Goal: Navigation & Orientation: Find specific page/section

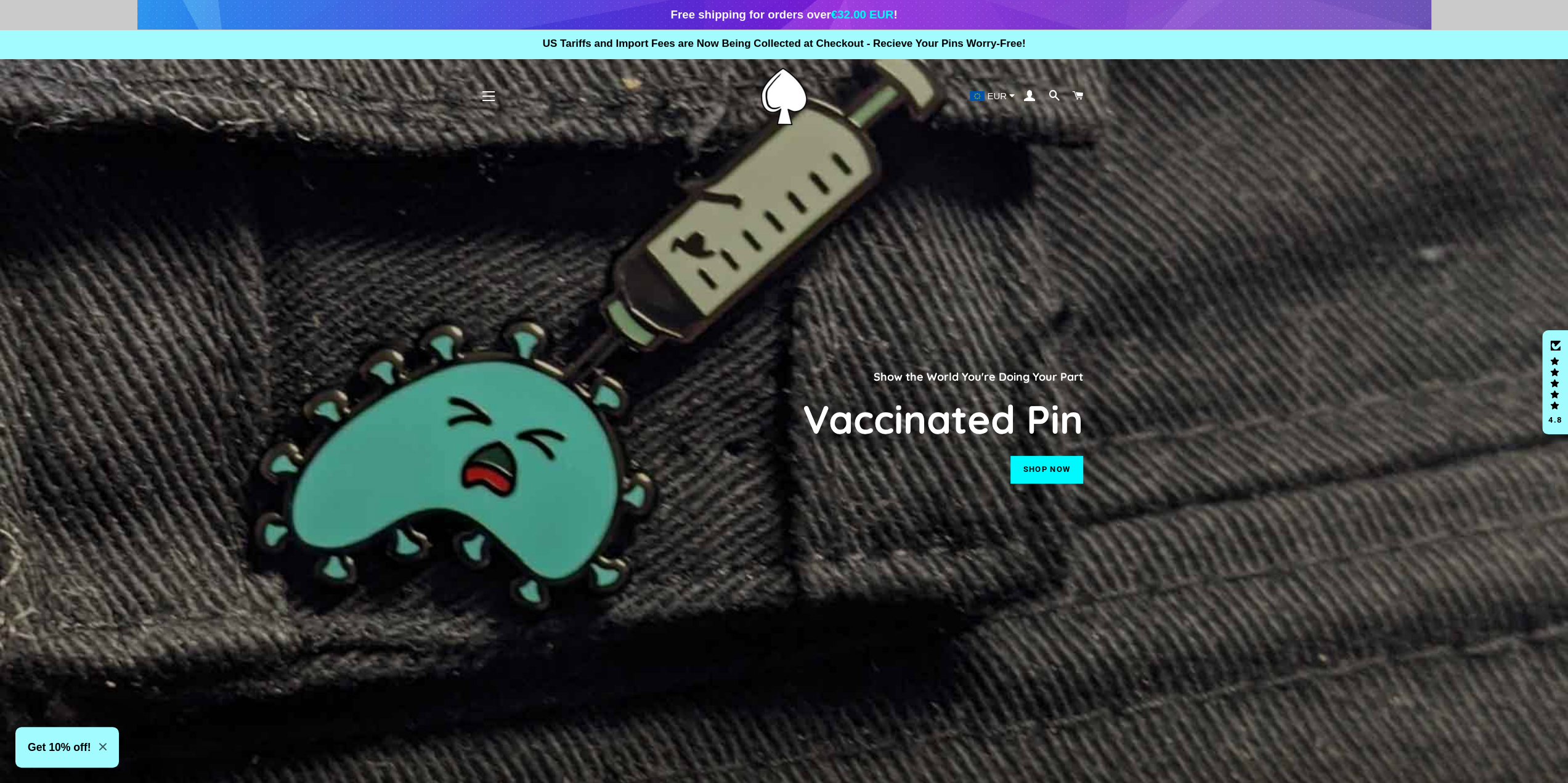
drag, startPoint x: 55, startPoint y: 0, endPoint x: 774, endPoint y: 531, distance: 893.8
click at [755, 521] on div "Show the World You're Doing Your Part Vaccinated Pin Shop now" at bounding box center [784, 421] width 610 height 783
click at [1066, 464] on link "Shop now" at bounding box center [1046, 469] width 72 height 27
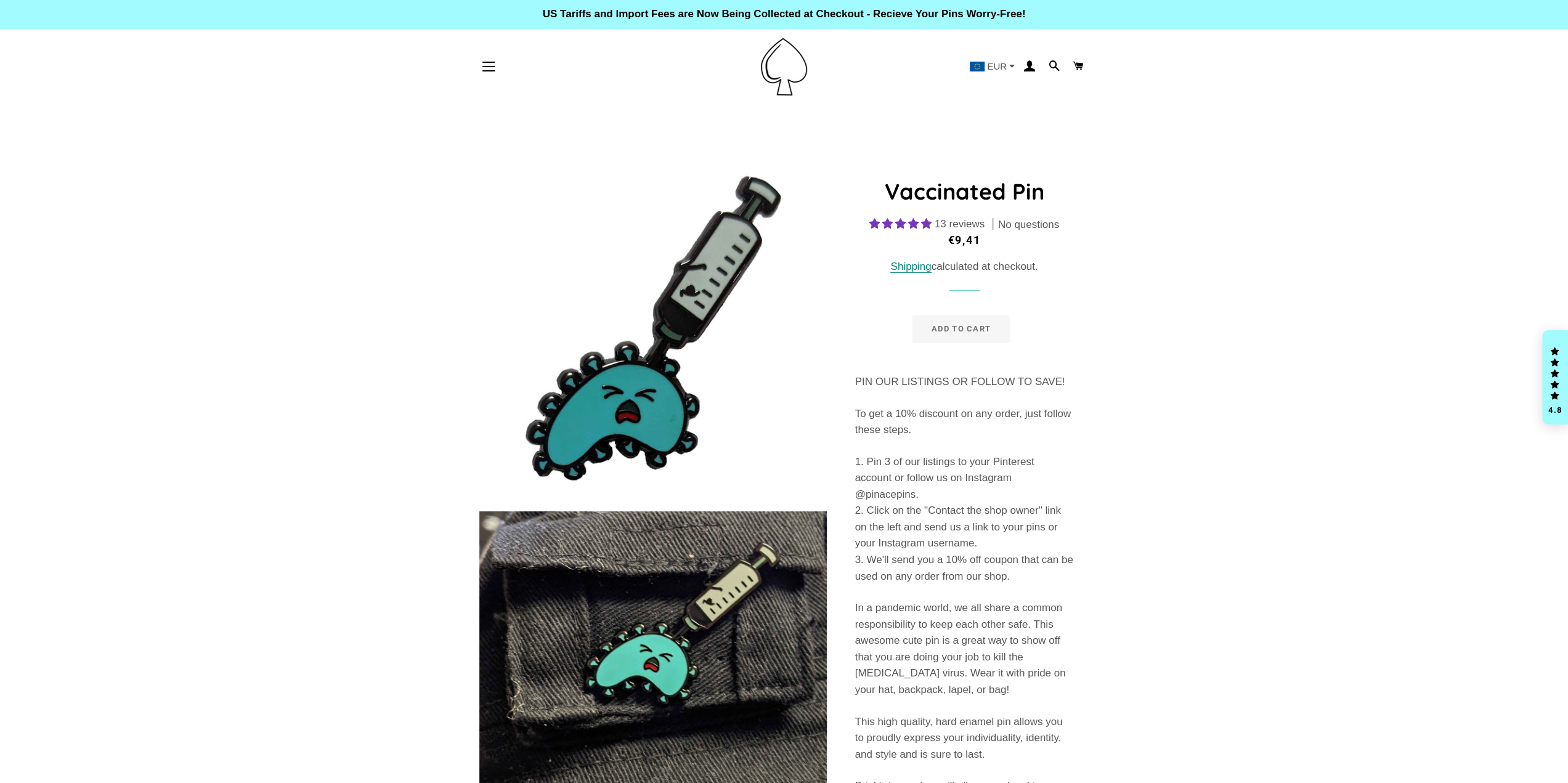
select select "**********"
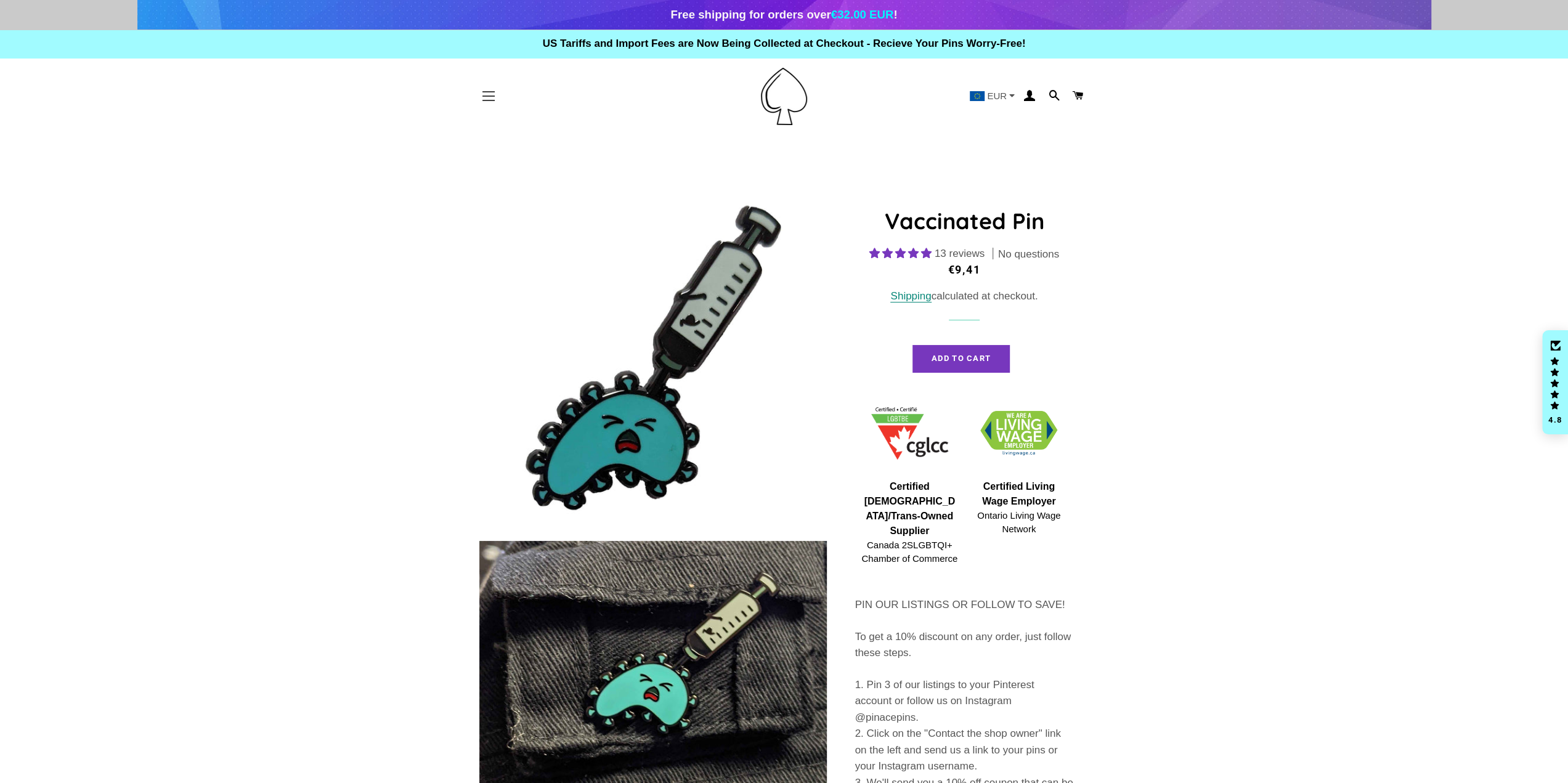
click at [487, 89] on button "Site navigation" at bounding box center [488, 96] width 31 height 31
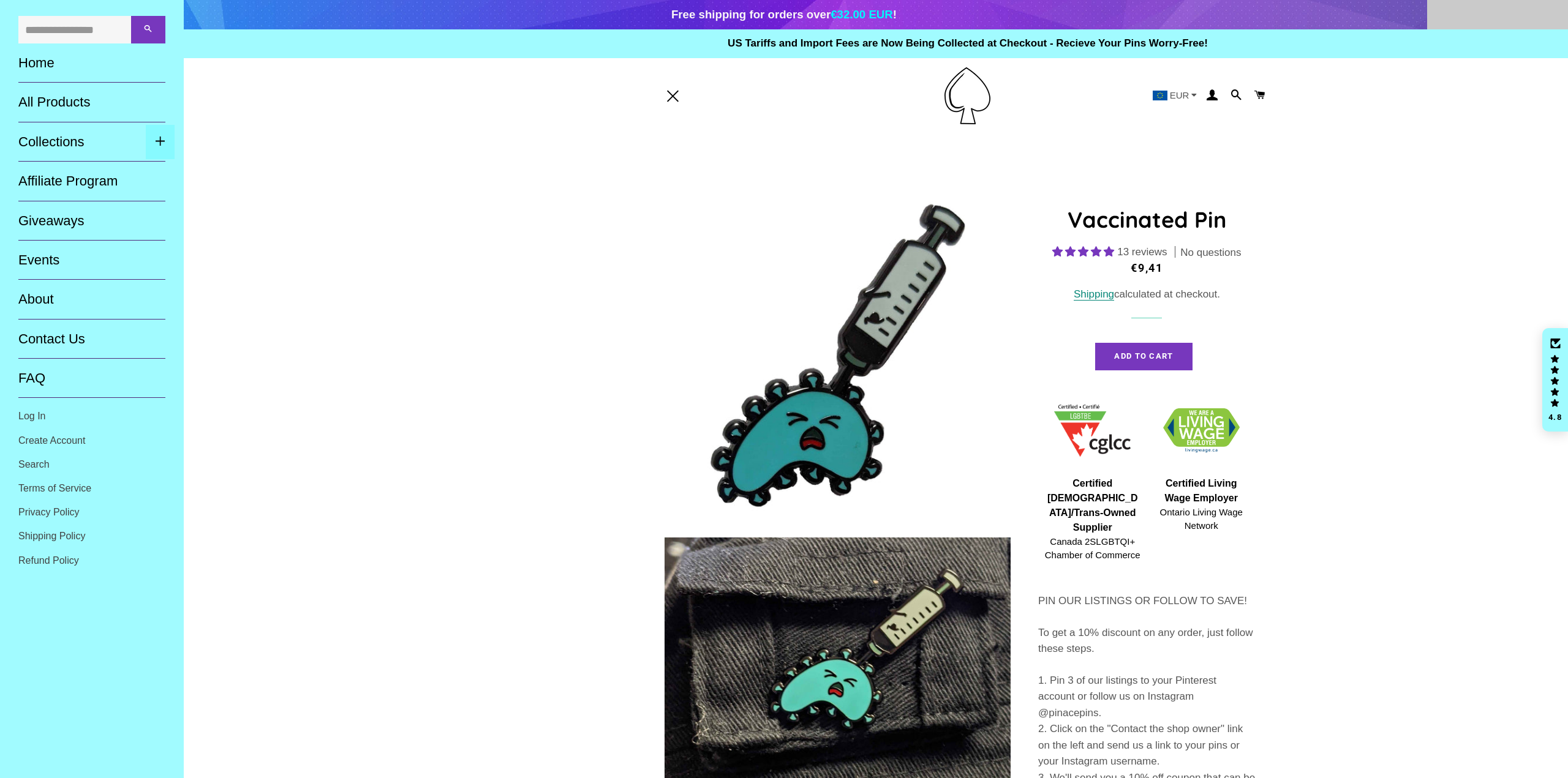
click at [162, 146] on span "button" at bounding box center [160, 142] width 11 height 17
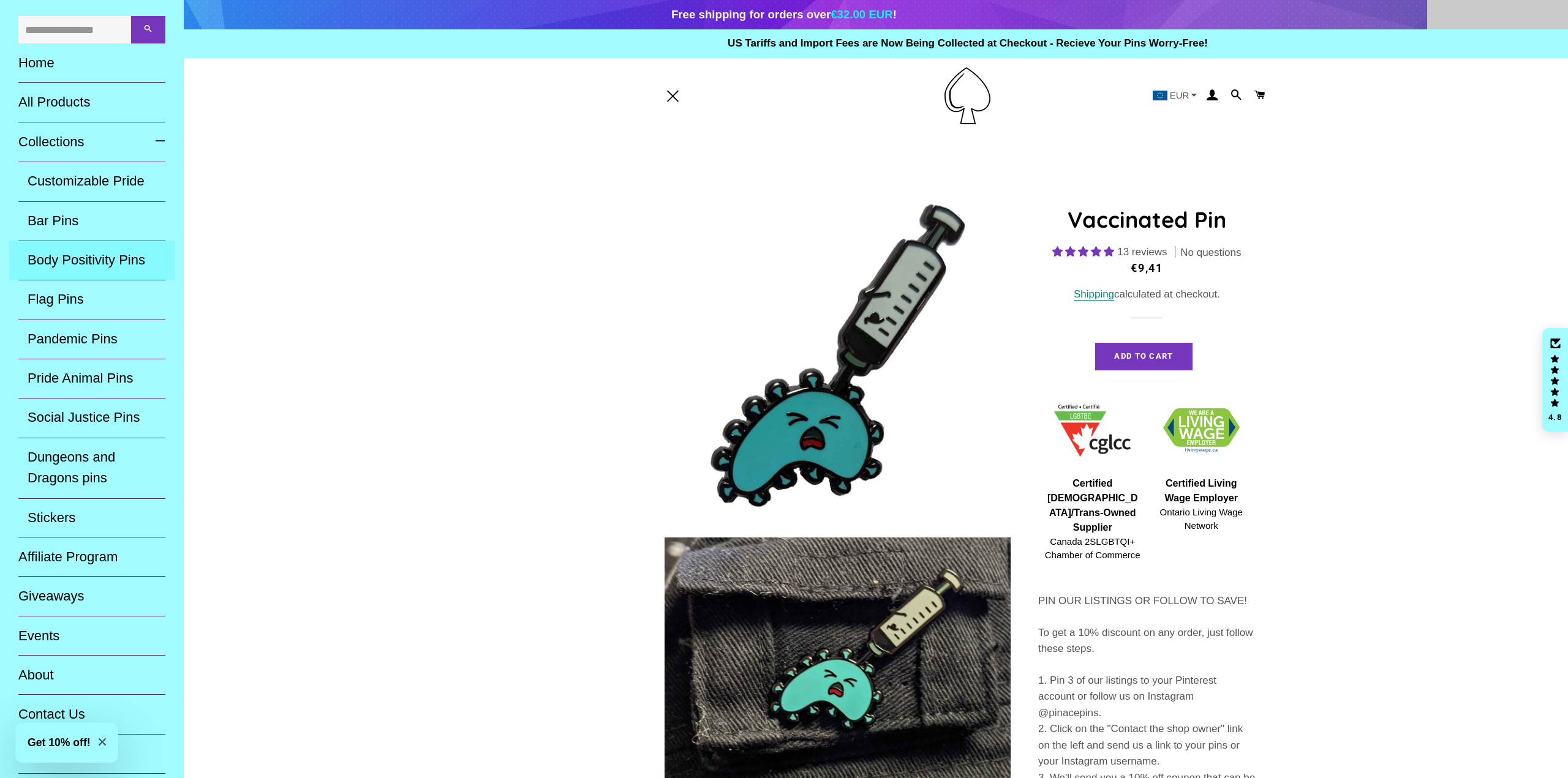
click at [111, 260] on link "Body Positivity Pins" at bounding box center [91, 260] width 166 height 39
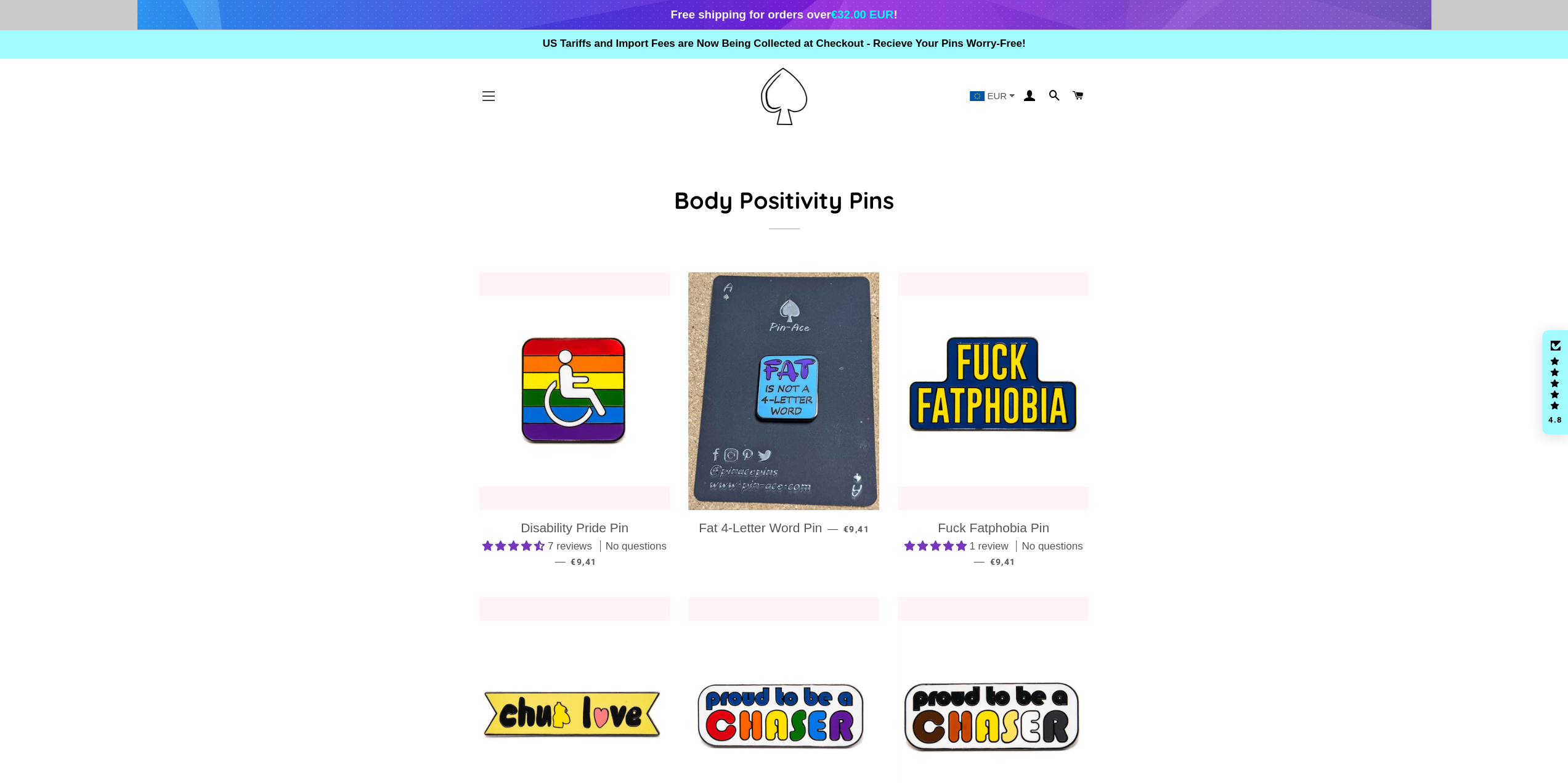
click at [491, 95] on span "button" at bounding box center [488, 95] width 12 height 1
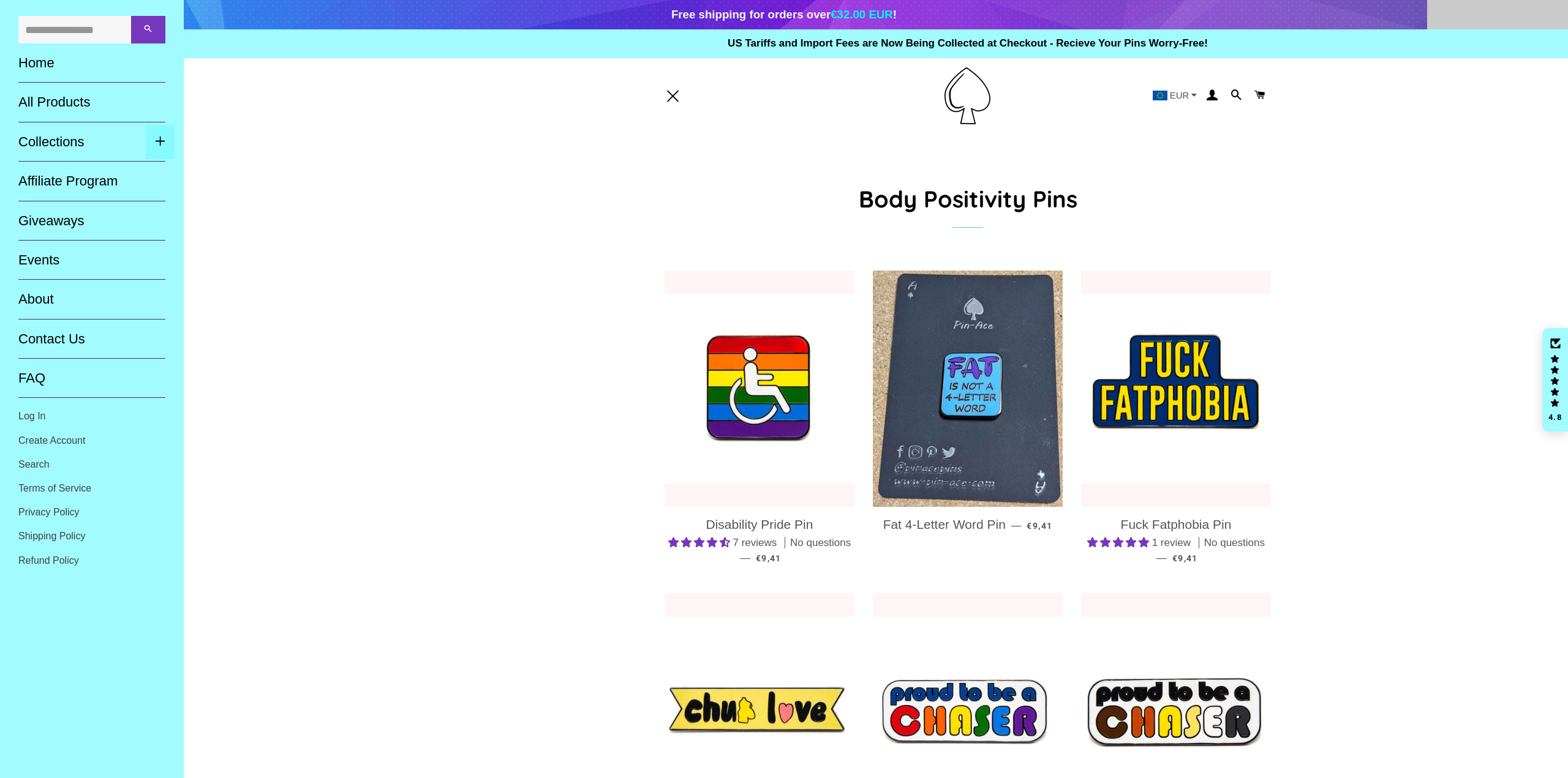
click at [160, 145] on span "button" at bounding box center [160, 142] width 11 height 17
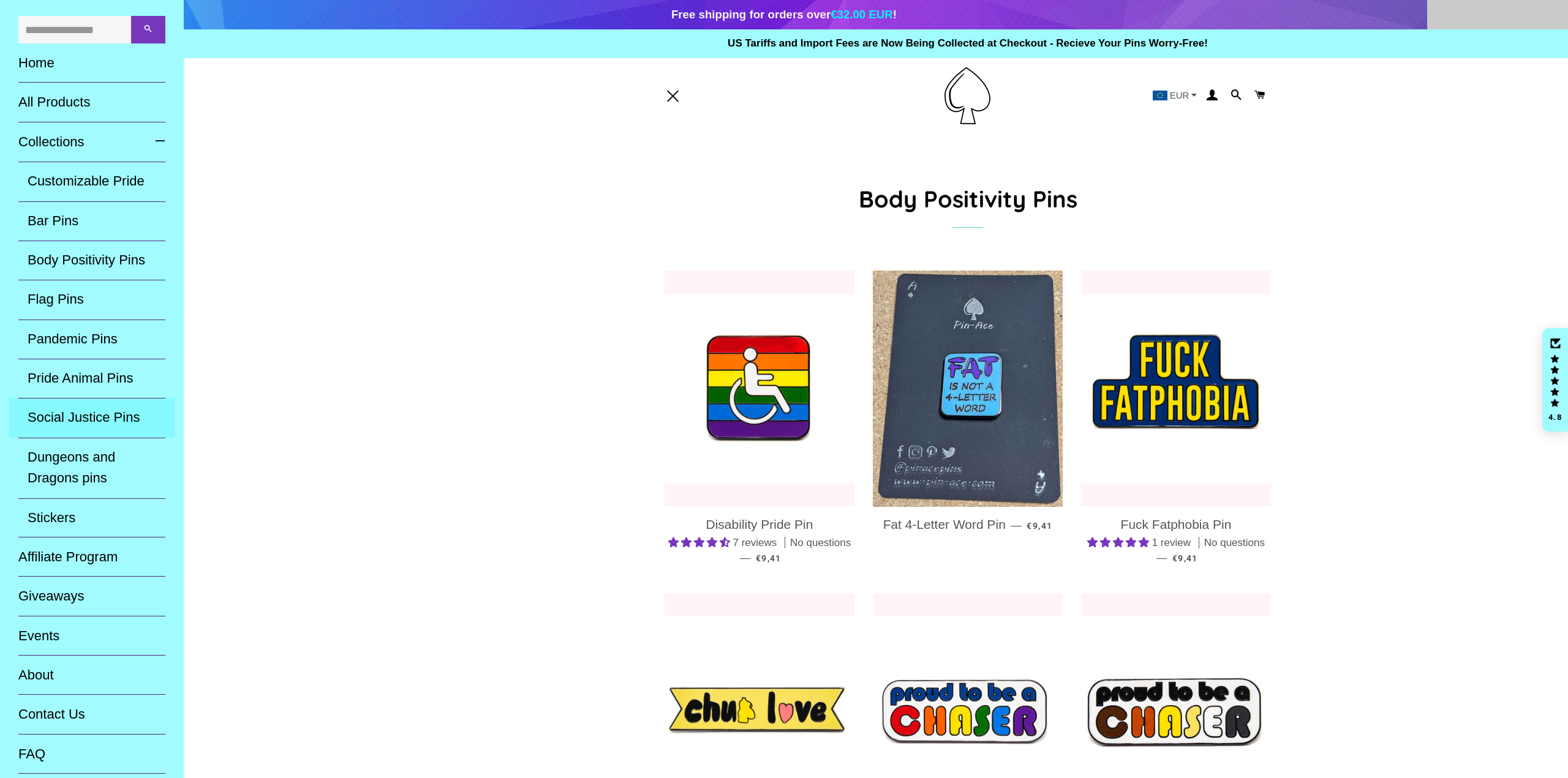
click at [127, 417] on link "Social Justice Pins" at bounding box center [91, 417] width 166 height 39
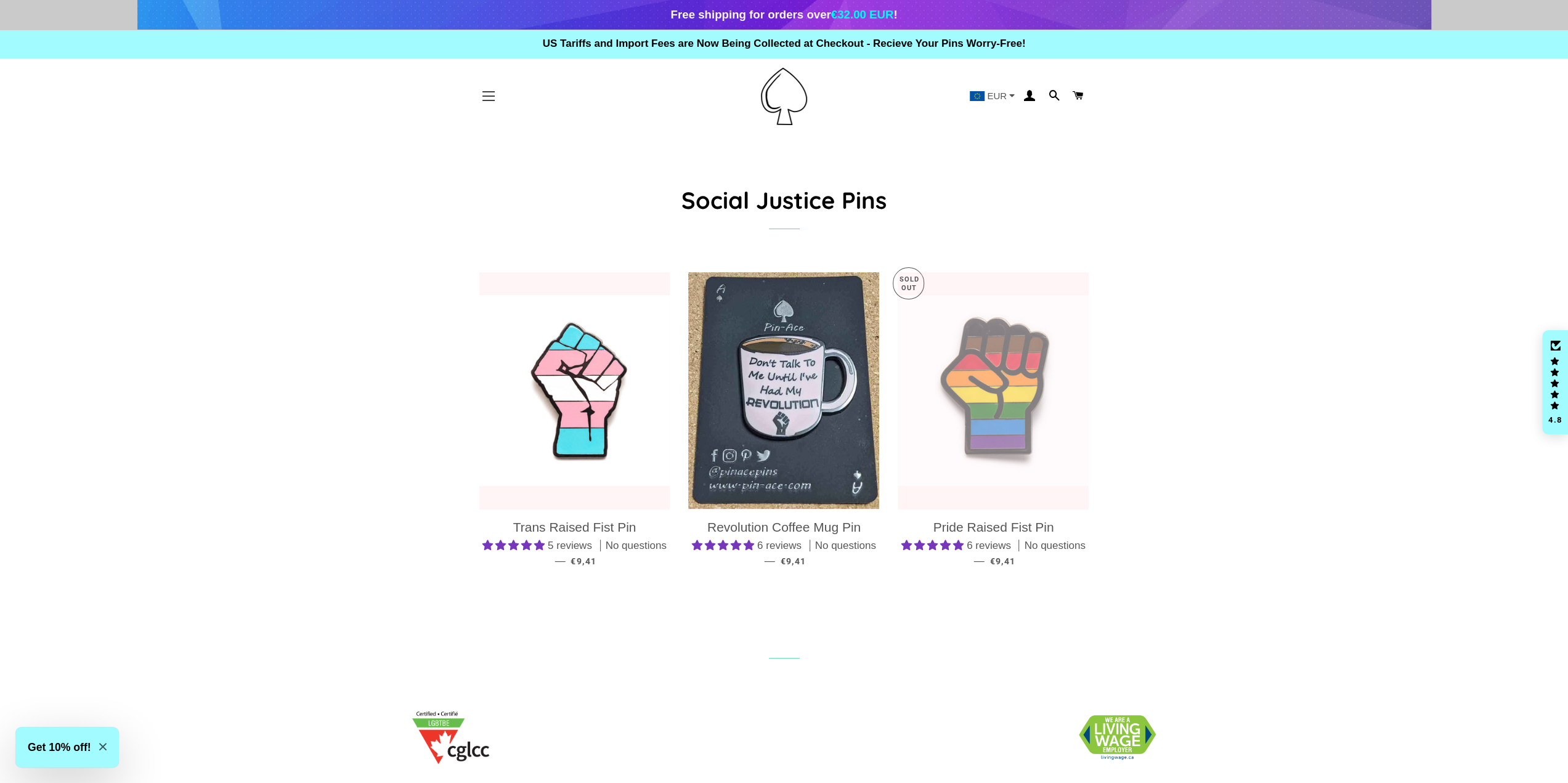
click at [478, 93] on button "Site navigation" at bounding box center [488, 96] width 31 height 31
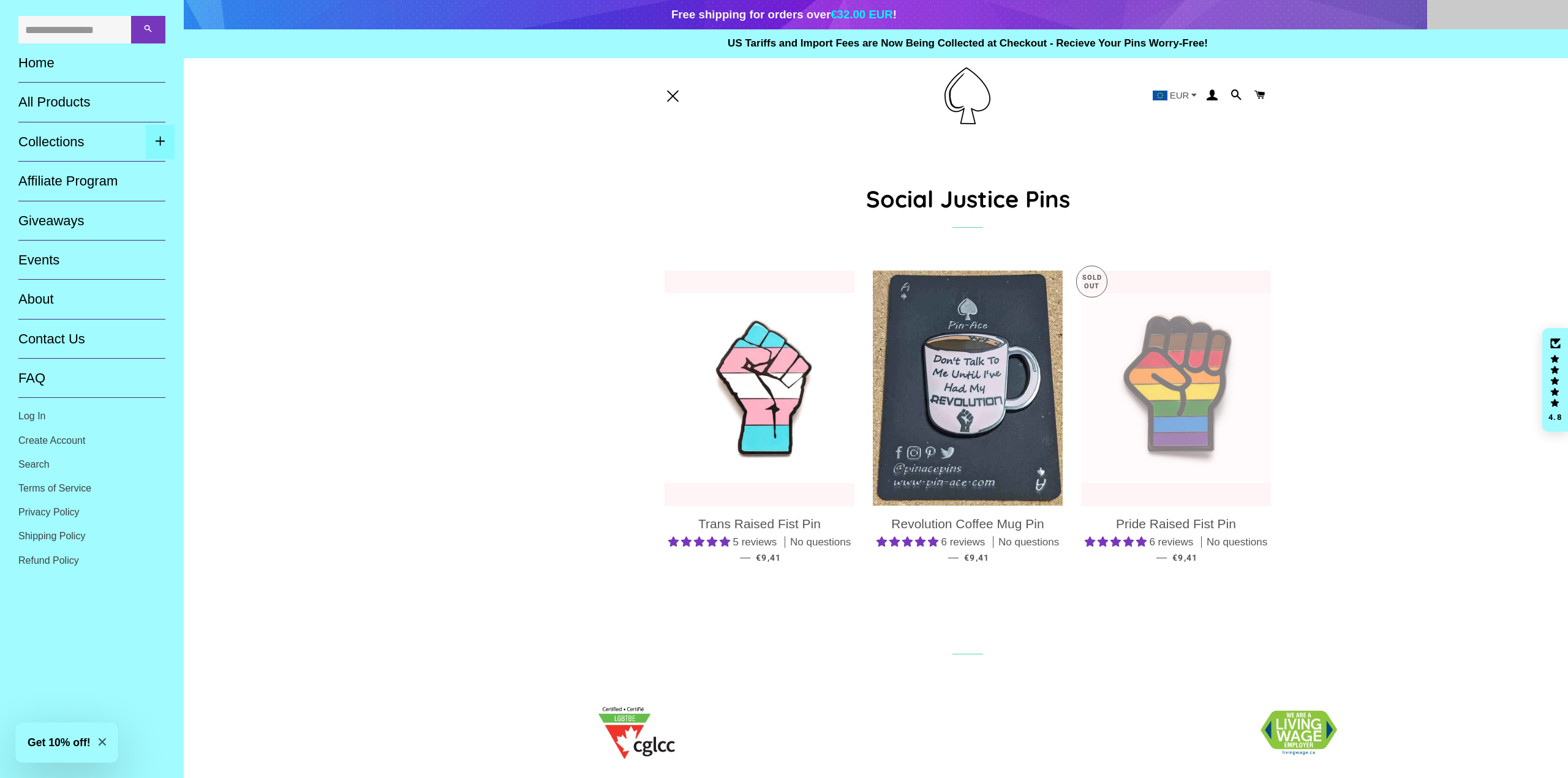
click at [160, 144] on span "button" at bounding box center [160, 142] width 11 height 17
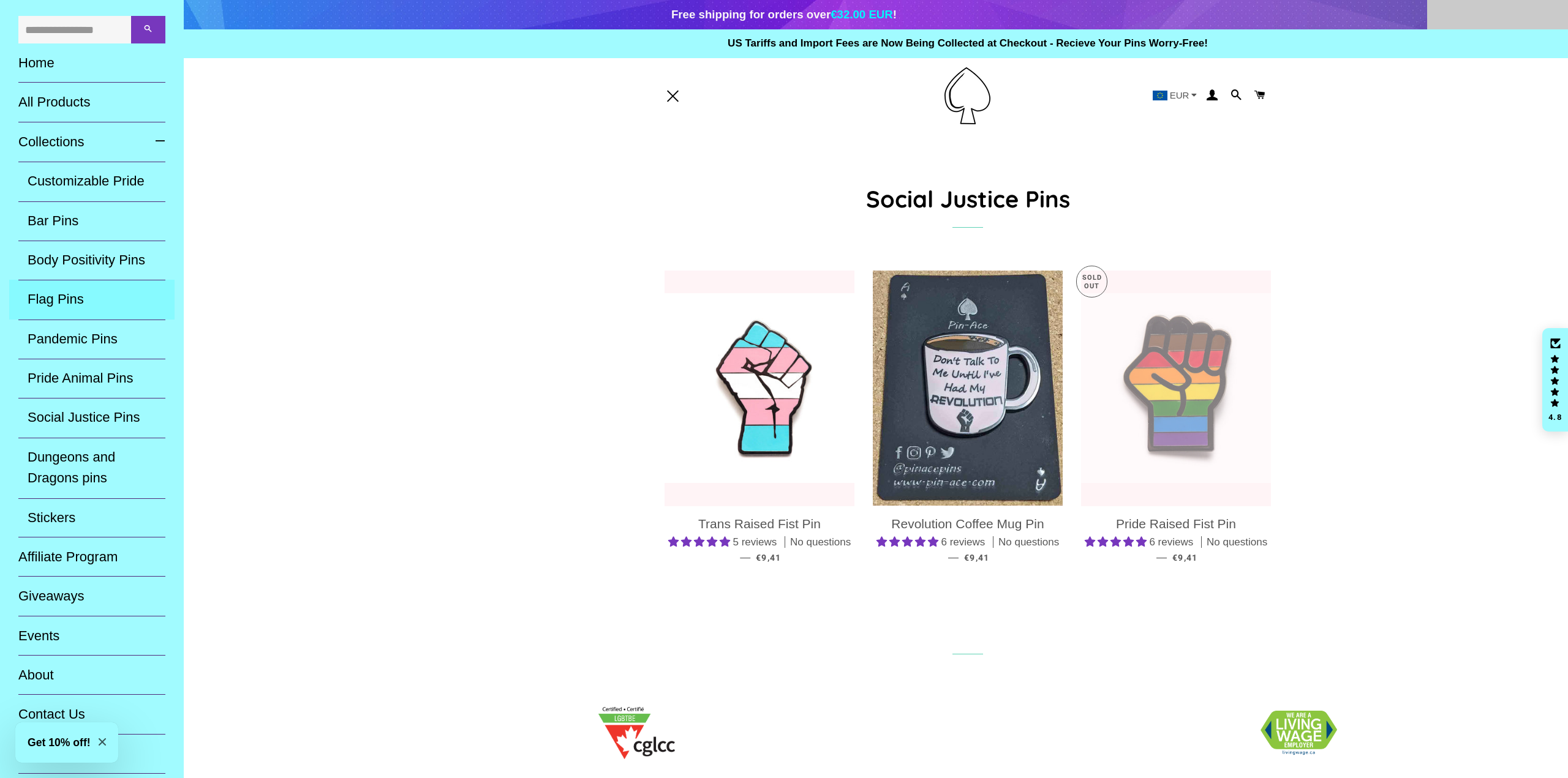
click at [81, 297] on link "Flag Pins" at bounding box center [91, 299] width 166 height 39
